Goal: Find specific page/section: Find specific page/section

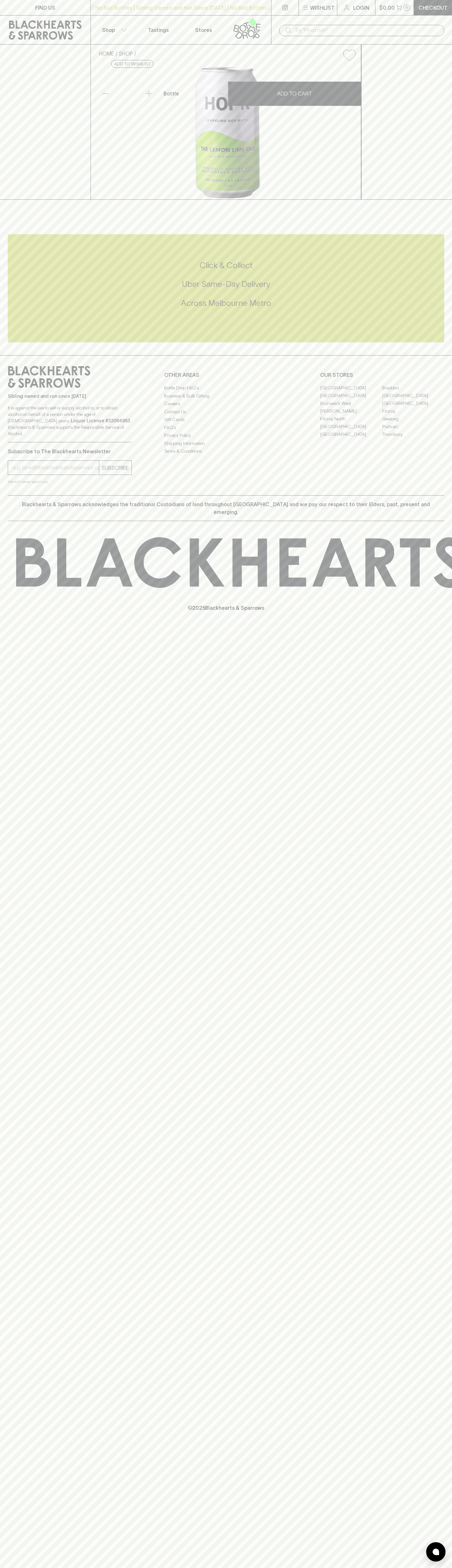
click at [203, 2] on div "| No Bad Bottles | Sibling Owned and Run Since 2006 | No Bad Bottles | Sibling …" at bounding box center [180, 7] width 181 height 15
click at [433, 309] on h5 "Across Melbourne Metro" at bounding box center [226, 303] width 436 height 10
click at [77, 1567] on html "FIND US | No Bad Bottles | Sibling Owned and Run Since 2006 | No Bad Bottles | …" at bounding box center [226, 784] width 452 height 1568
click at [24, 13] on link "FIND US" at bounding box center [45, 7] width 90 height 15
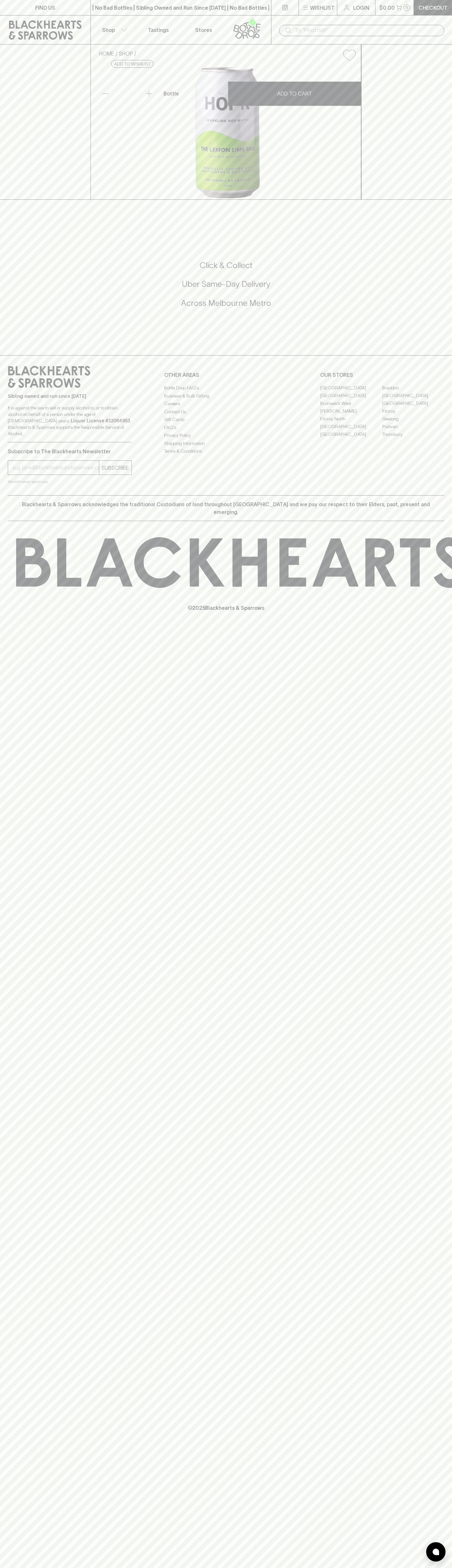
click at [413, 399] on link "[GEOGRAPHIC_DATA]" at bounding box center [413, 395] width 62 height 8
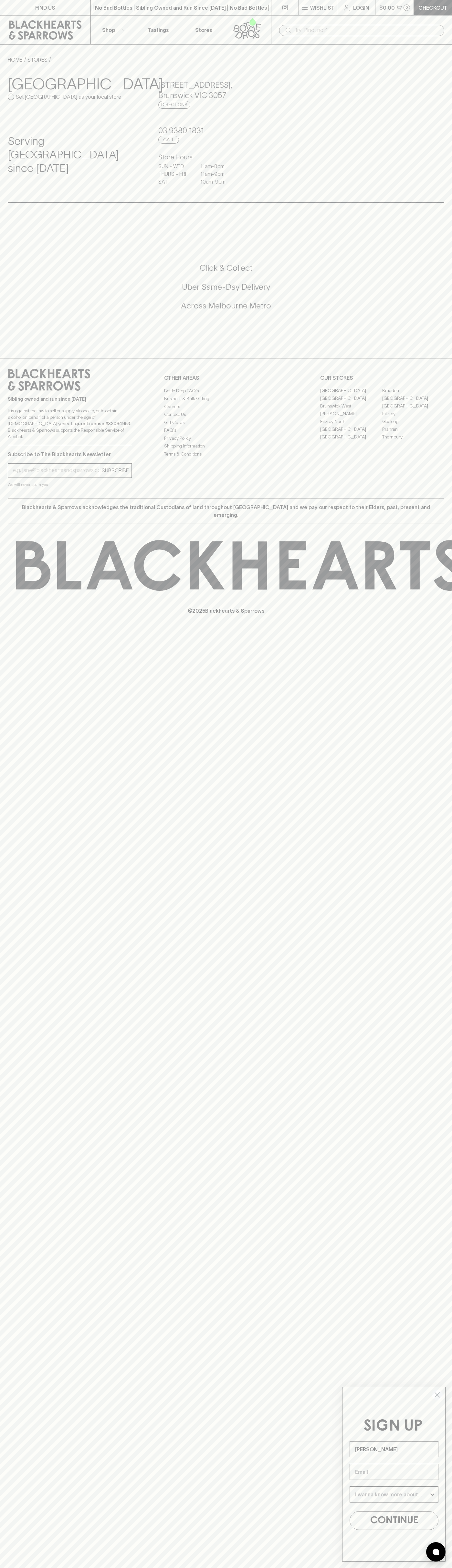
type input "John Smith"
